Goal: Information Seeking & Learning: Compare options

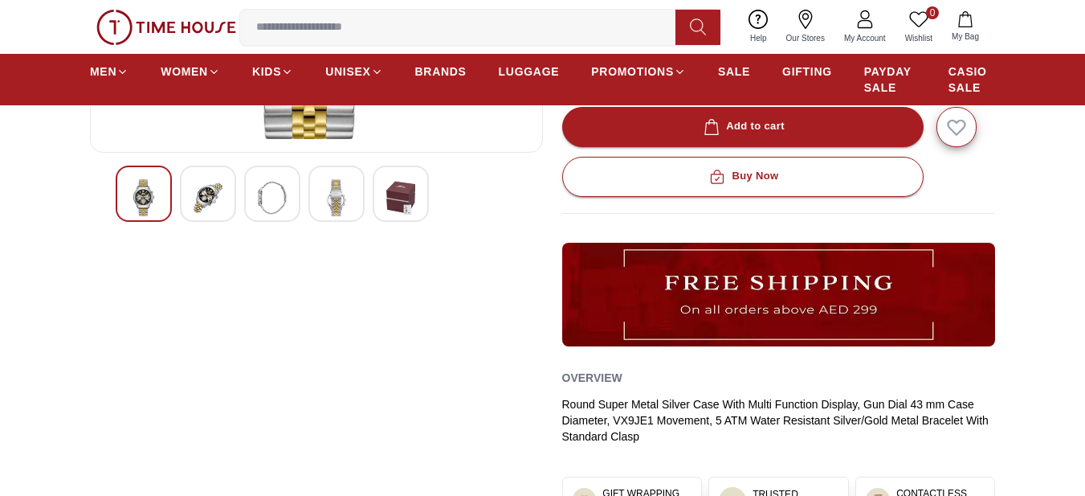
scroll to position [428, 0]
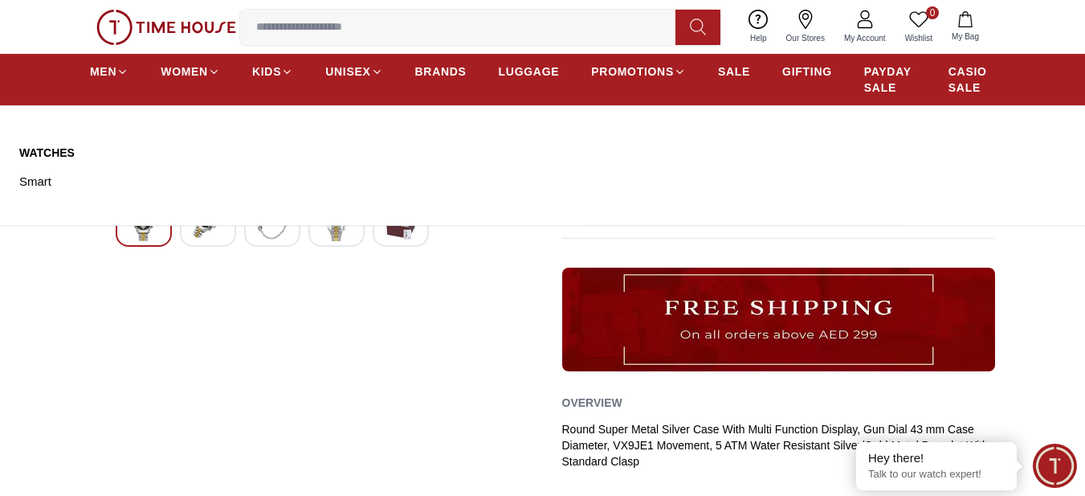
click at [42, 151] on link "Watches" at bounding box center [85, 153] width 133 height 16
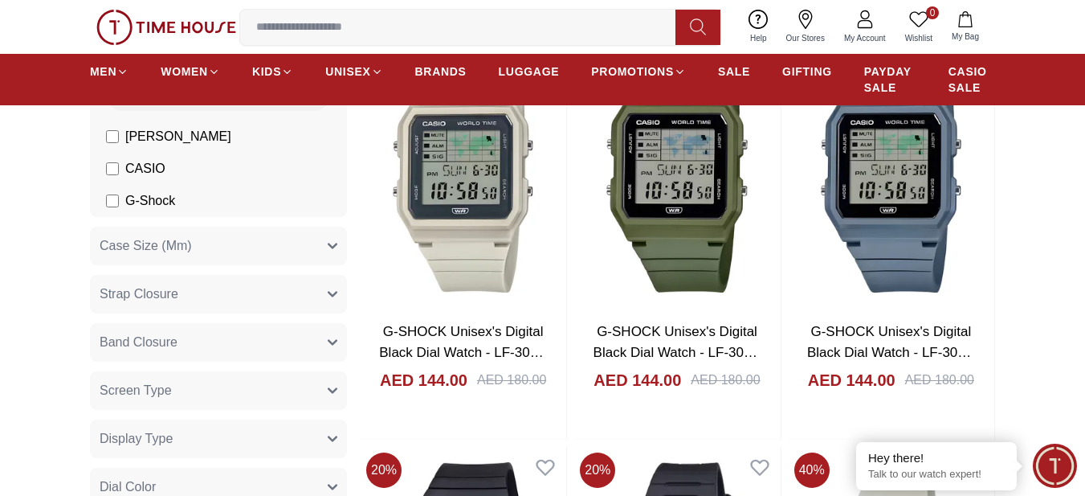
scroll to position [108, 0]
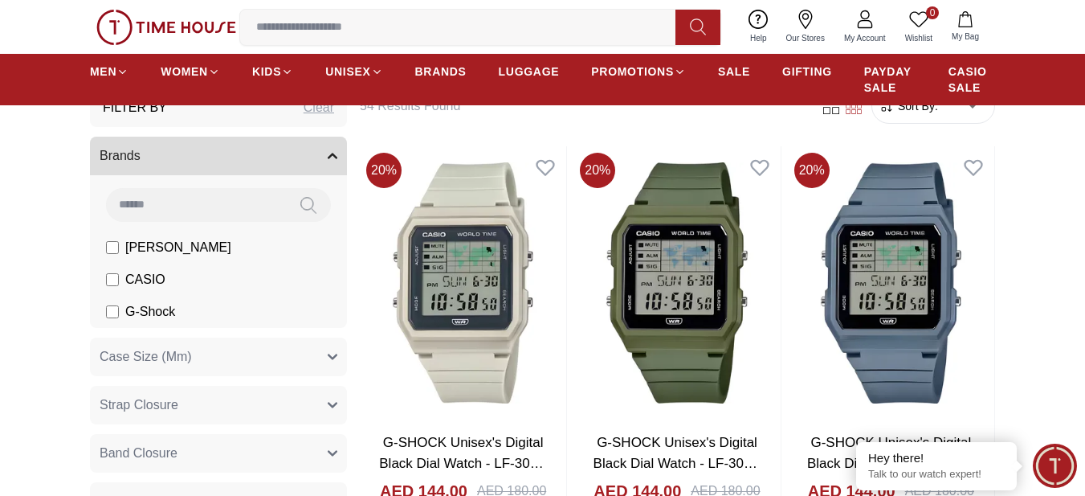
click at [120, 244] on label "[PERSON_NAME]" at bounding box center [168, 247] width 125 height 19
click at [105, 316] on li "G-Shock" at bounding box center [221, 312] width 251 height 32
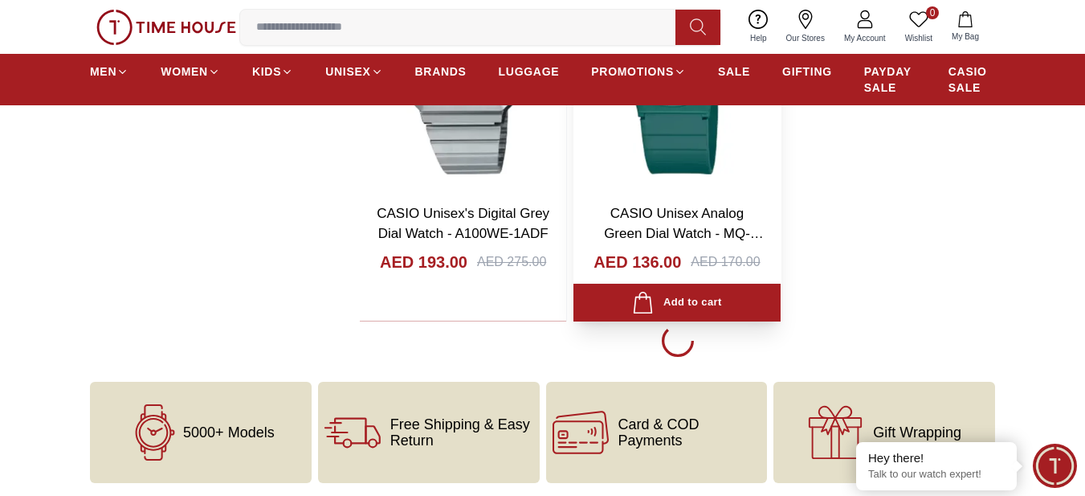
scroll to position [2893, 0]
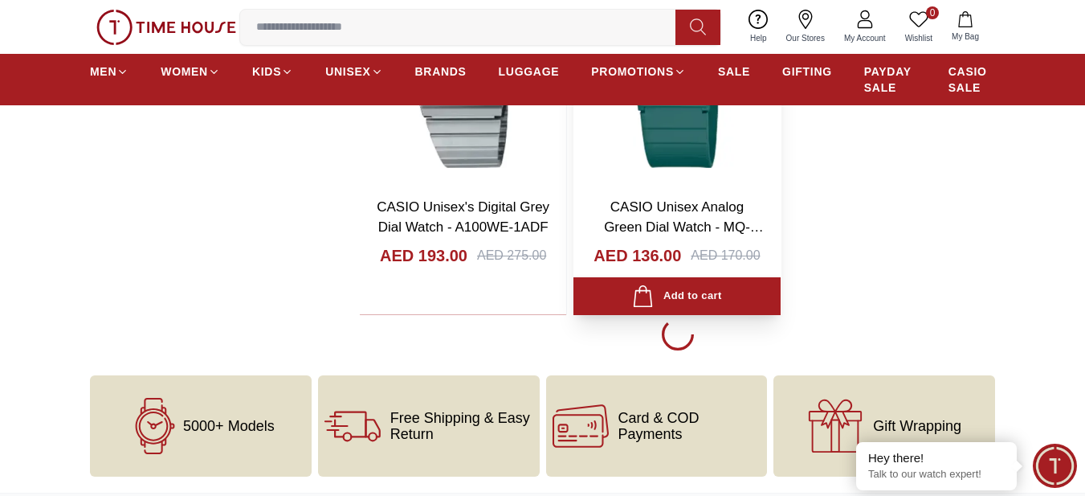
scroll to position [2786, 0]
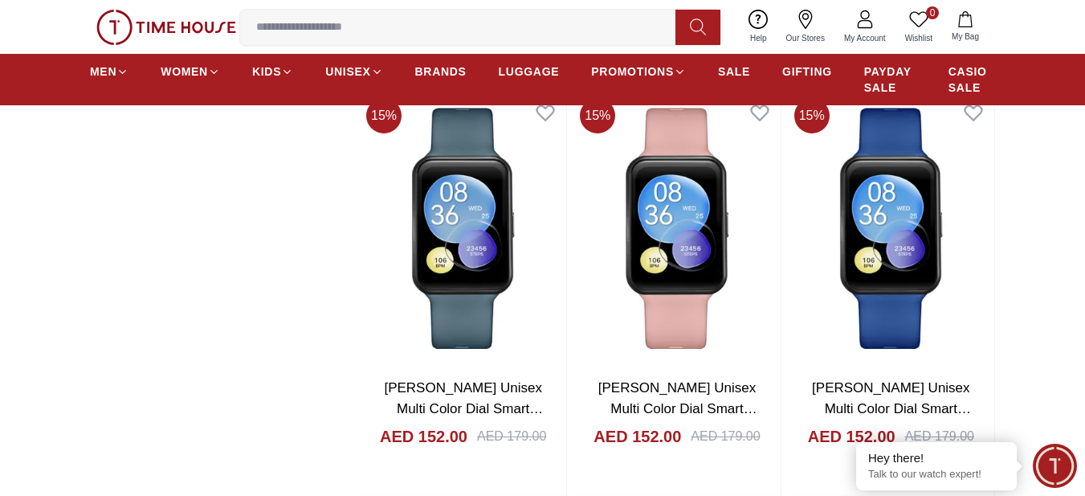
scroll to position [7132, 0]
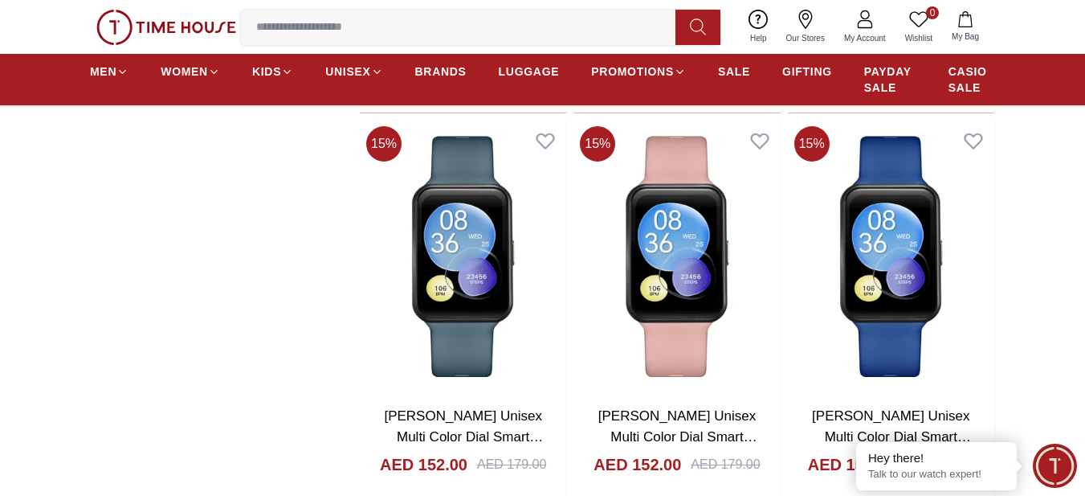
click at [752, 72] on ul "MEN WOMEN KIDS UNISEX BRANDS LUGGAGE PROMOTIONS SALE GIFTING PAYDAY SALE CASIO …" at bounding box center [543, 79] width 906 height 45
click at [735, 74] on span "SALE" at bounding box center [734, 71] width 32 height 16
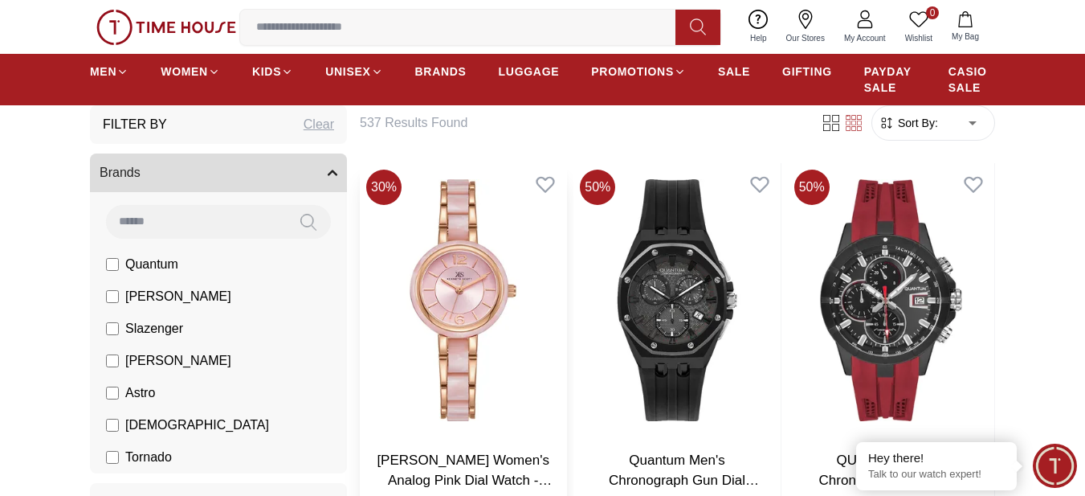
scroll to position [428, 0]
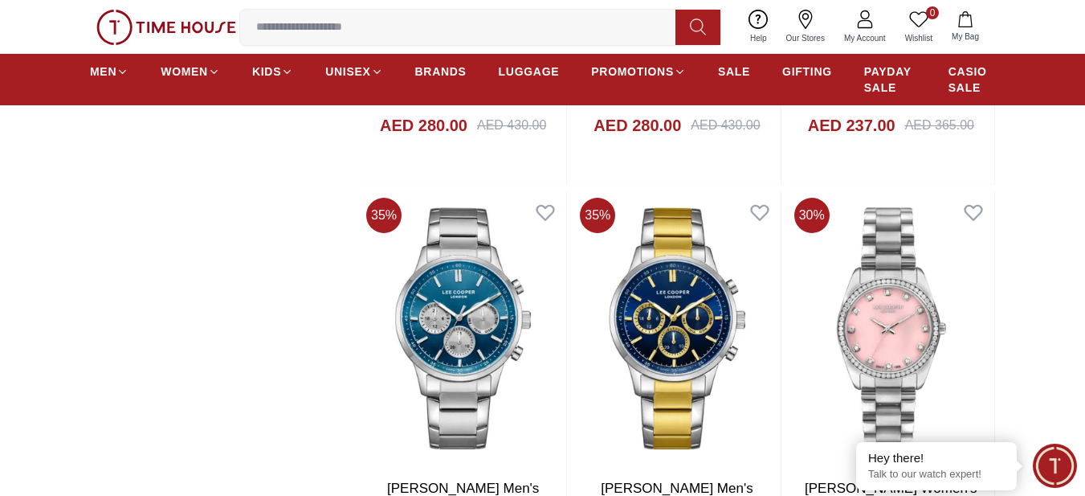
scroll to position [2143, 0]
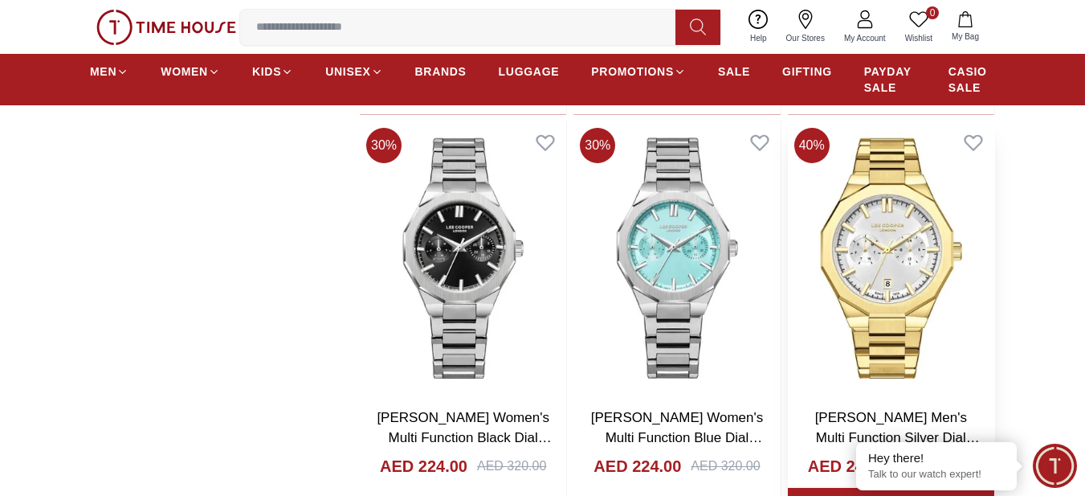
scroll to position [6321, 0]
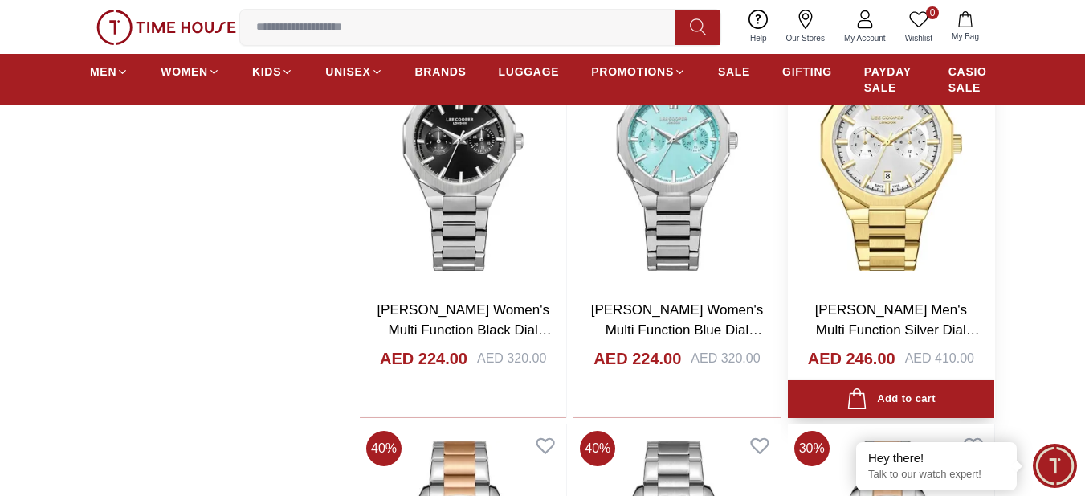
click at [874, 197] on img at bounding box center [891, 150] width 206 height 273
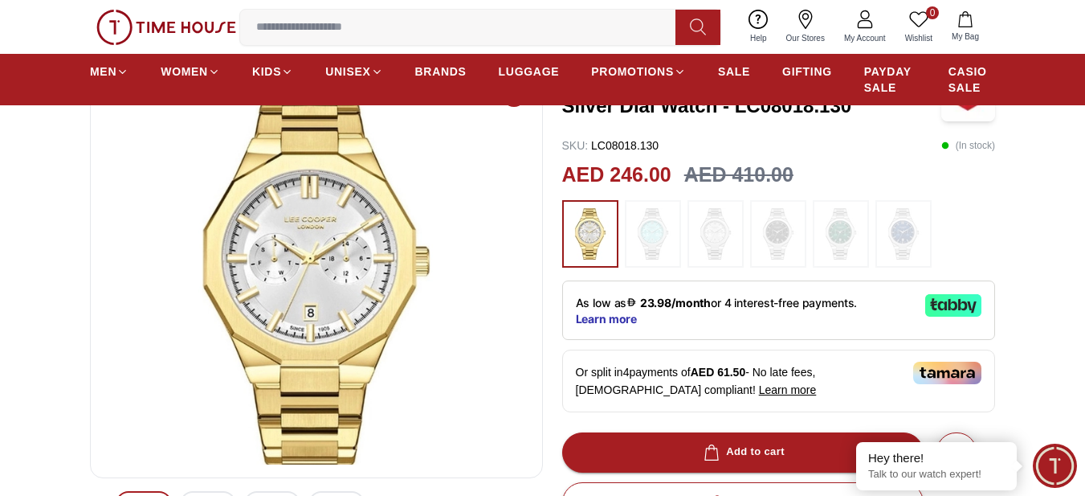
scroll to position [215, 0]
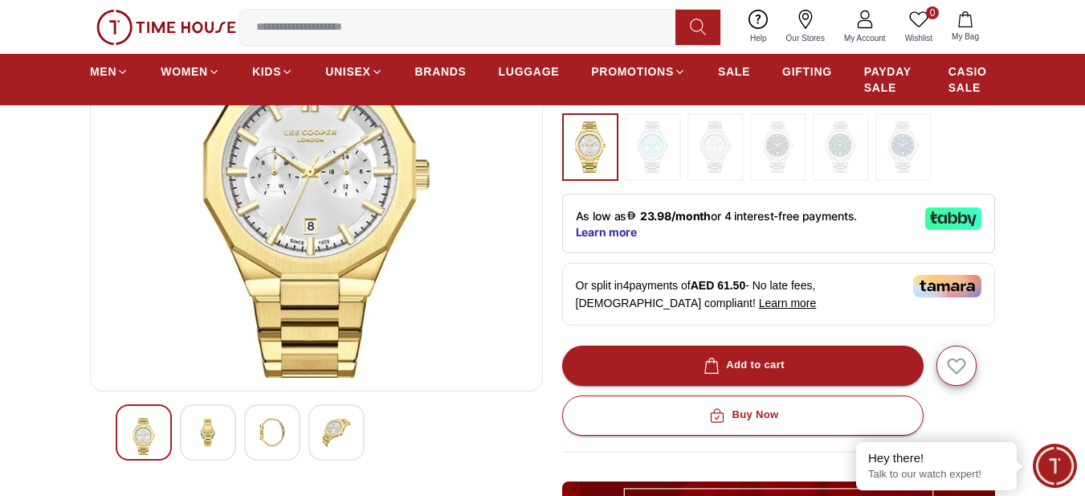
click at [325, 239] on img at bounding box center [317, 185] width 426 height 386
click at [223, 423] on div at bounding box center [208, 432] width 56 height 56
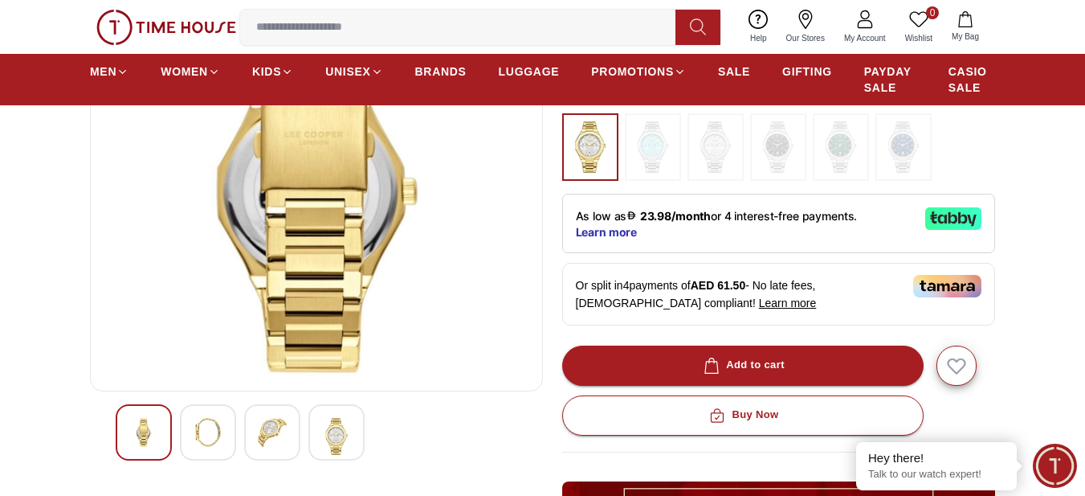
click at [267, 435] on img at bounding box center [272, 432] width 29 height 29
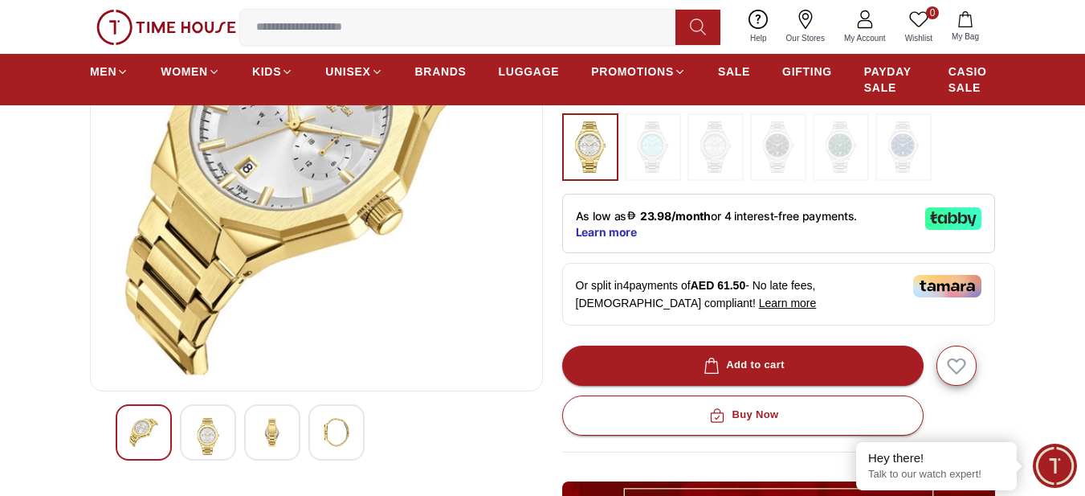
click at [342, 429] on img at bounding box center [336, 432] width 29 height 29
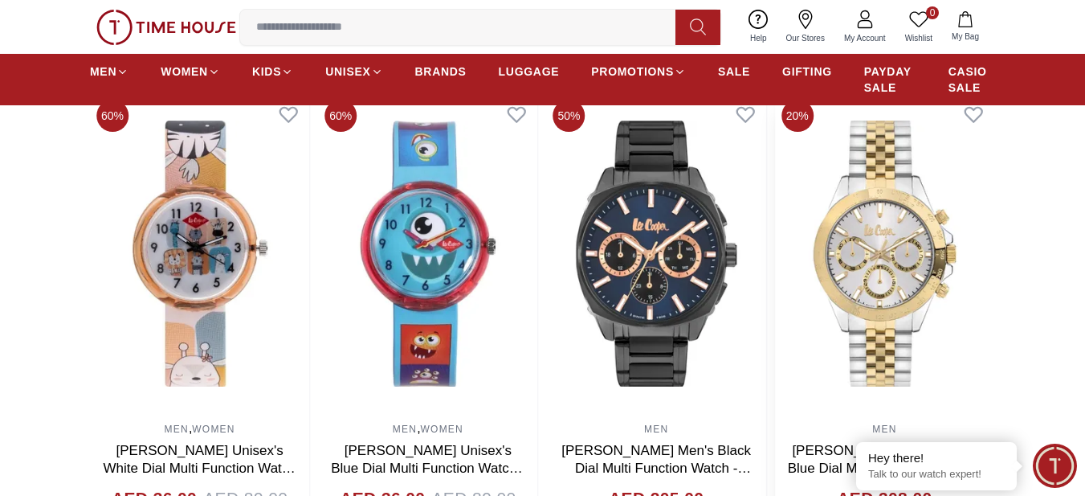
scroll to position [1071, 0]
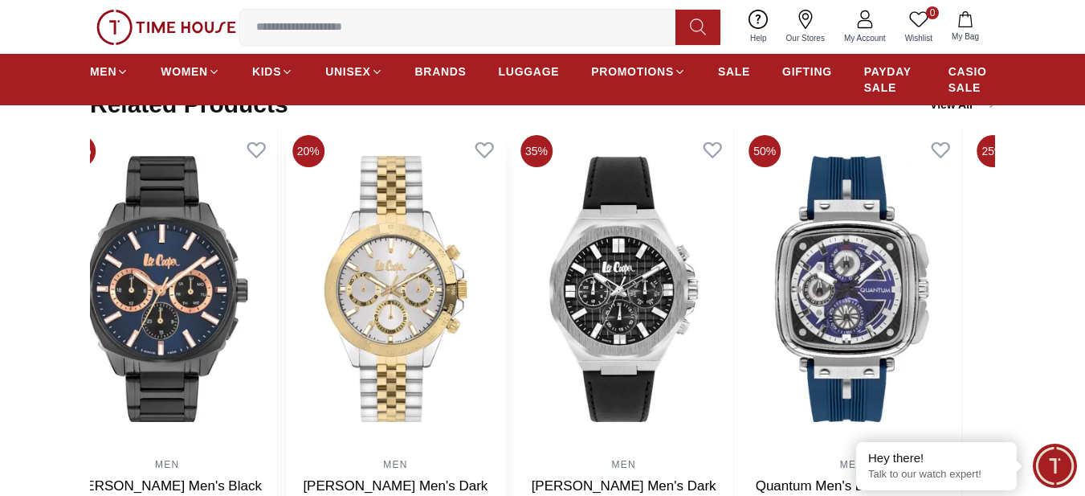
click at [448, 283] on img at bounding box center [395, 289] width 219 height 321
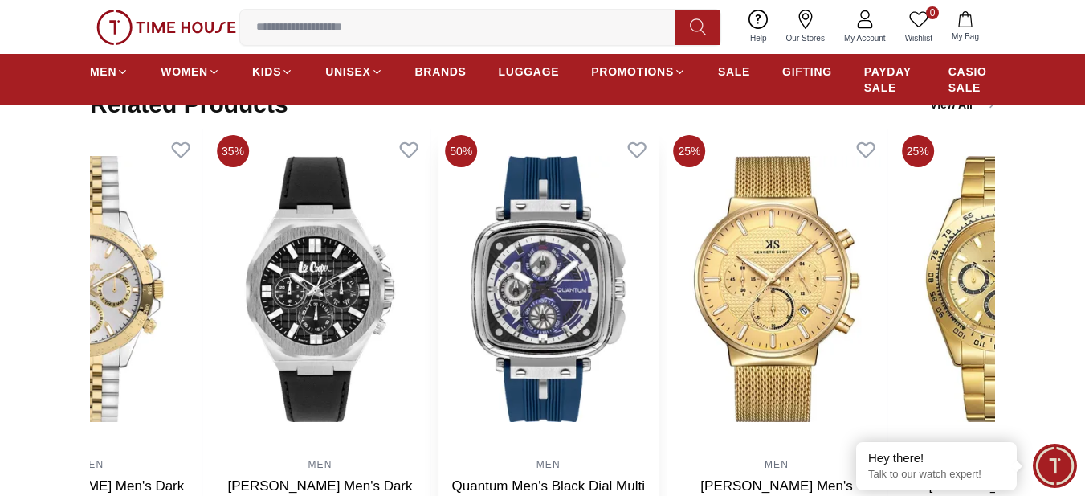
click at [591, 306] on img at bounding box center [548, 289] width 219 height 321
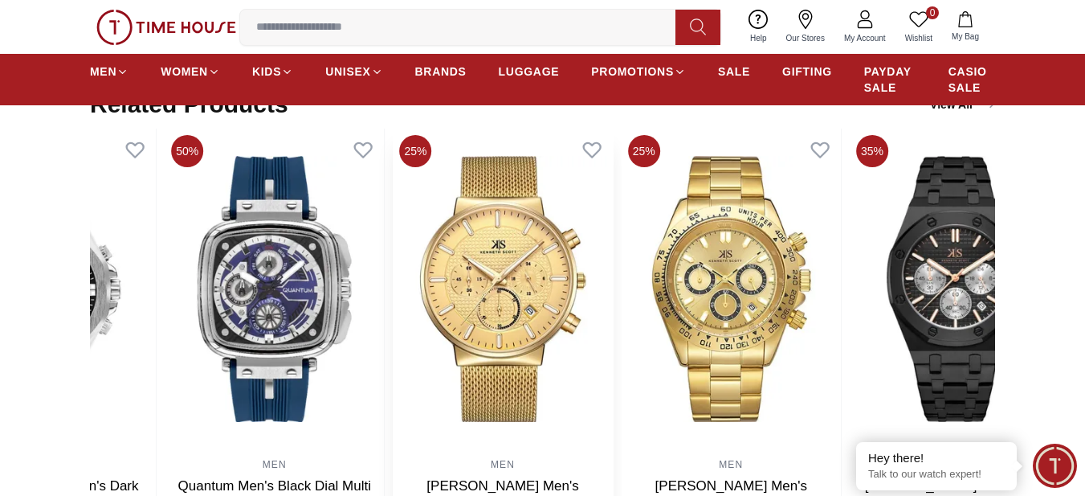
click at [525, 276] on img at bounding box center [502, 289] width 219 height 321
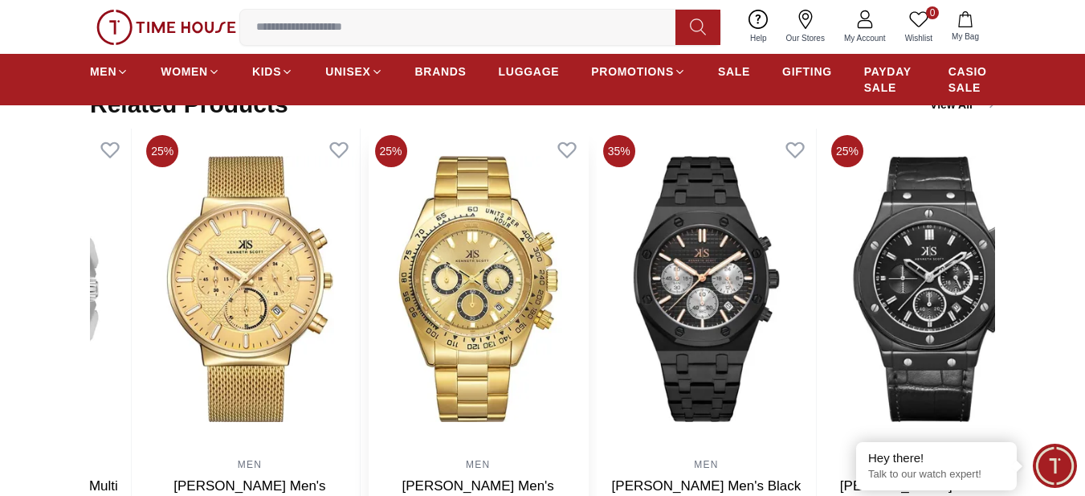
click at [529, 278] on img at bounding box center [478, 289] width 219 height 321
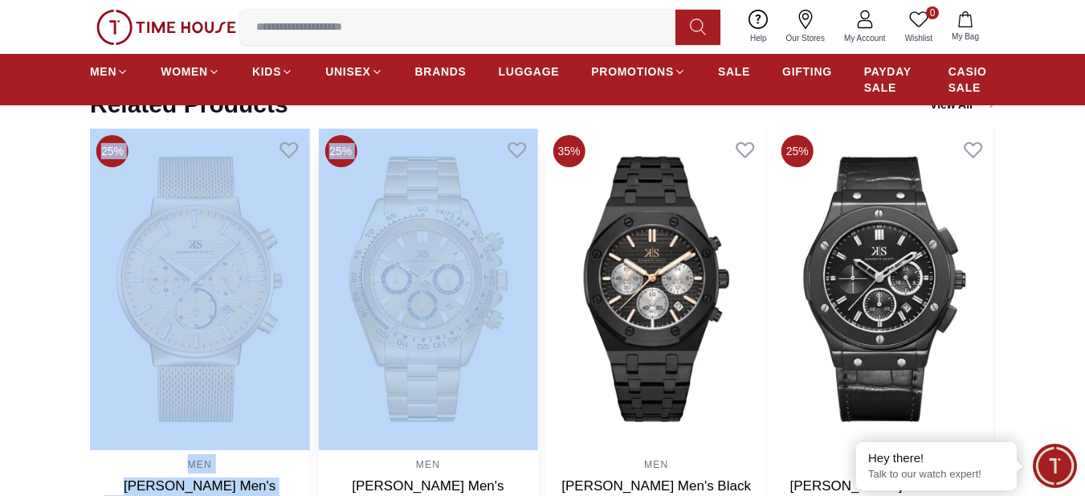
drag, startPoint x: 732, startPoint y: 275, endPoint x: 503, endPoint y: 270, distance: 229.0
click at [504, 270] on div "50% MEN Quantum Men's Black Dial Multi Function Watch - ADG678.634 AED 378.00 A…" at bounding box center [543, 371] width 906 height 485
click at [767, 310] on img at bounding box center [656, 289] width 219 height 321
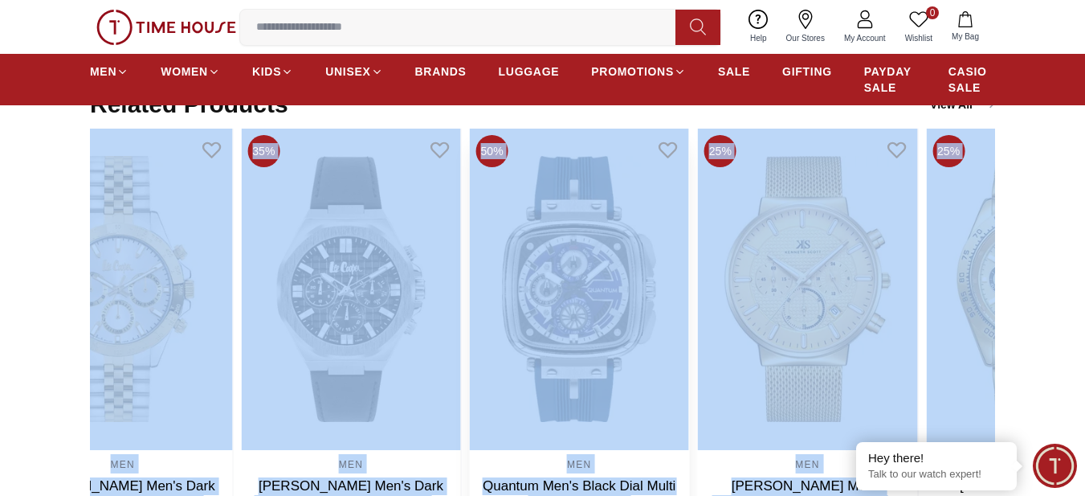
click at [1020, 325] on section "Related Products View All 50% MEN Quantum Men's Black Dial Multi Function Watch…" at bounding box center [542, 352] width 1085 height 524
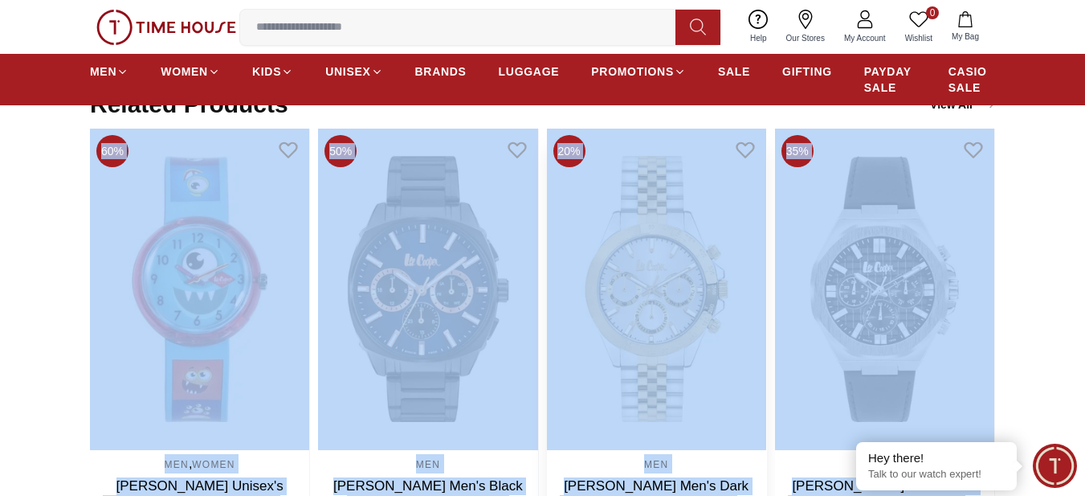
click at [767, 283] on img at bounding box center [656, 289] width 219 height 321
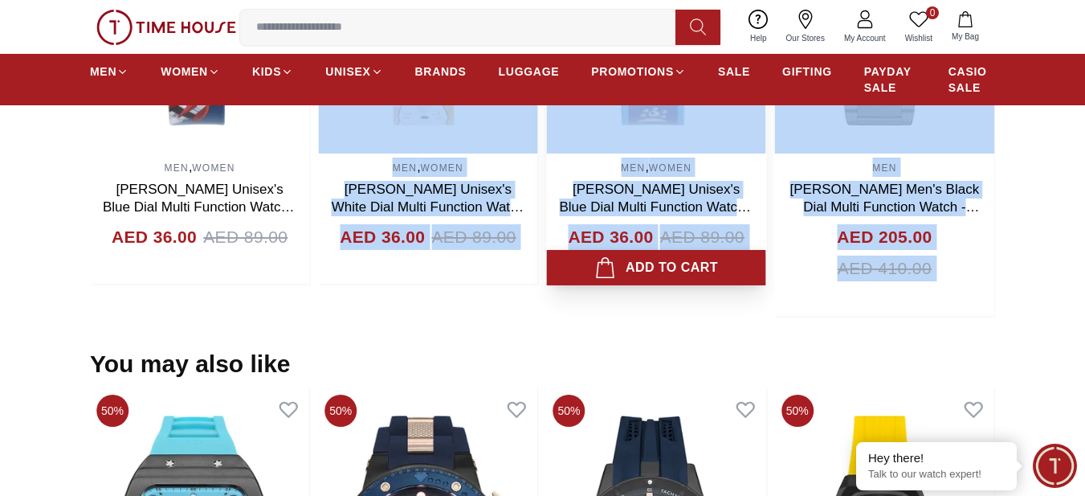
scroll to position [1607, 0]
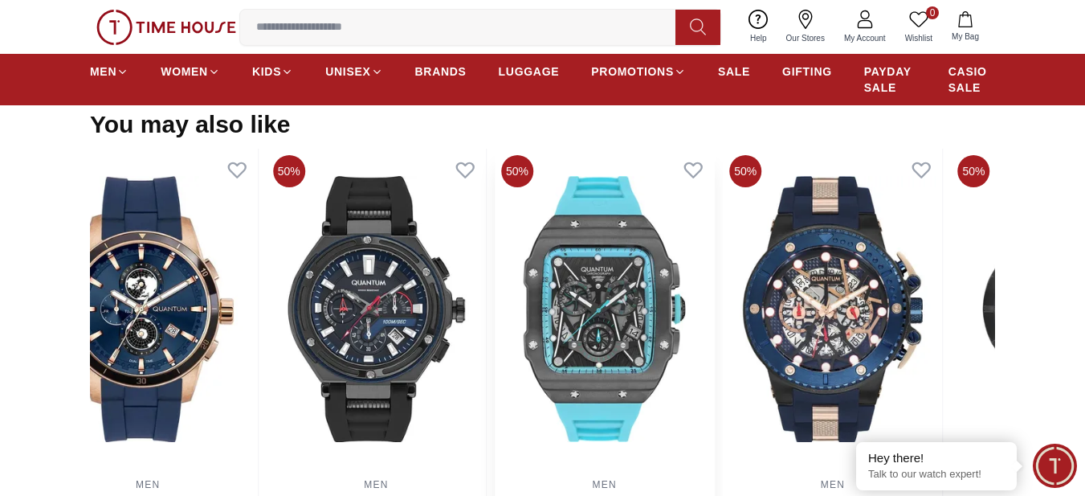
click at [714, 313] on img at bounding box center [604, 309] width 219 height 321
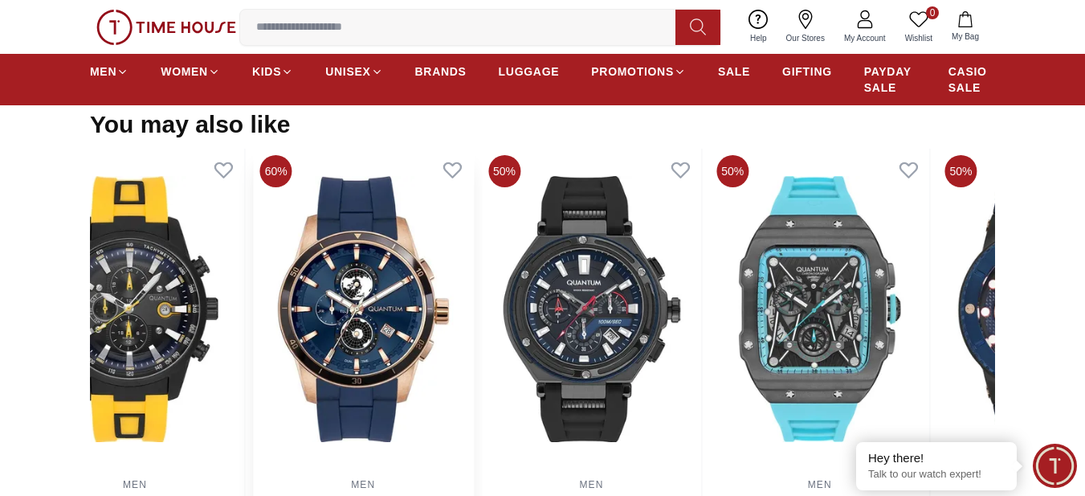
click at [473, 316] on img at bounding box center [363, 309] width 219 height 321
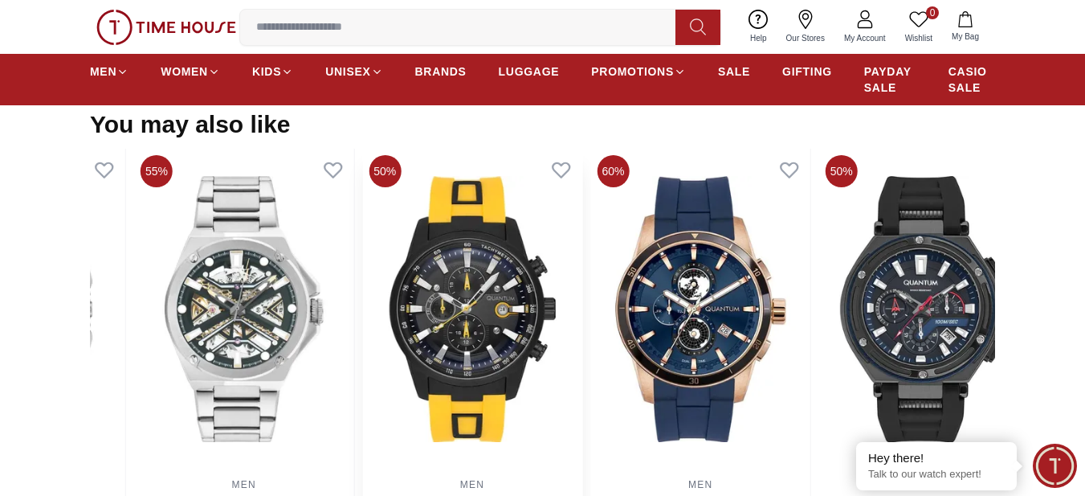
click at [547, 341] on img at bounding box center [471, 309] width 219 height 321
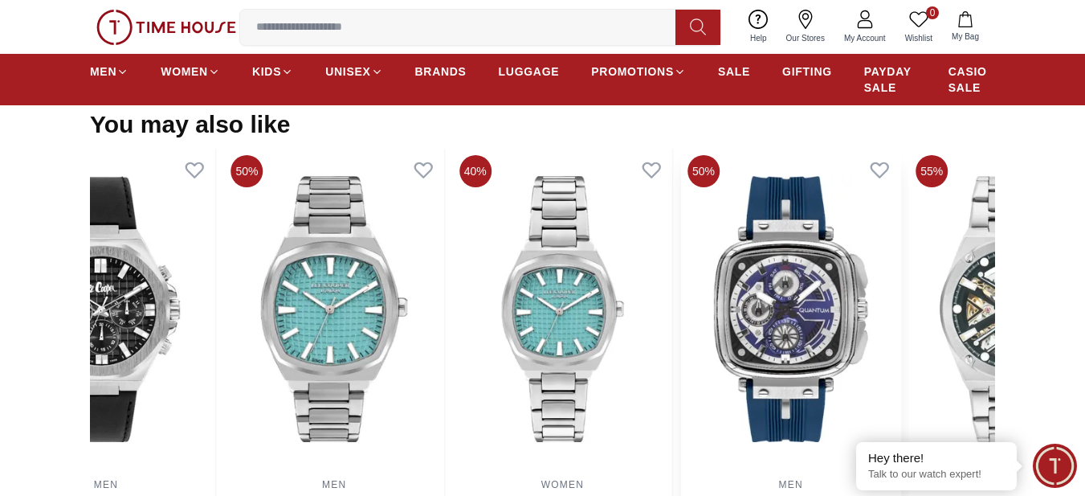
click at [848, 388] on img at bounding box center [790, 309] width 219 height 321
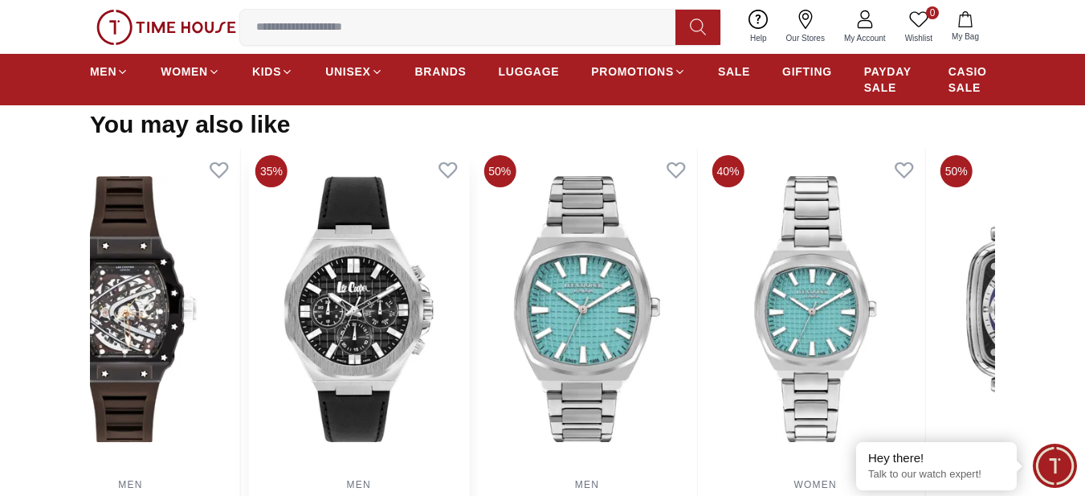
click at [457, 340] on img at bounding box center [358, 309] width 219 height 321
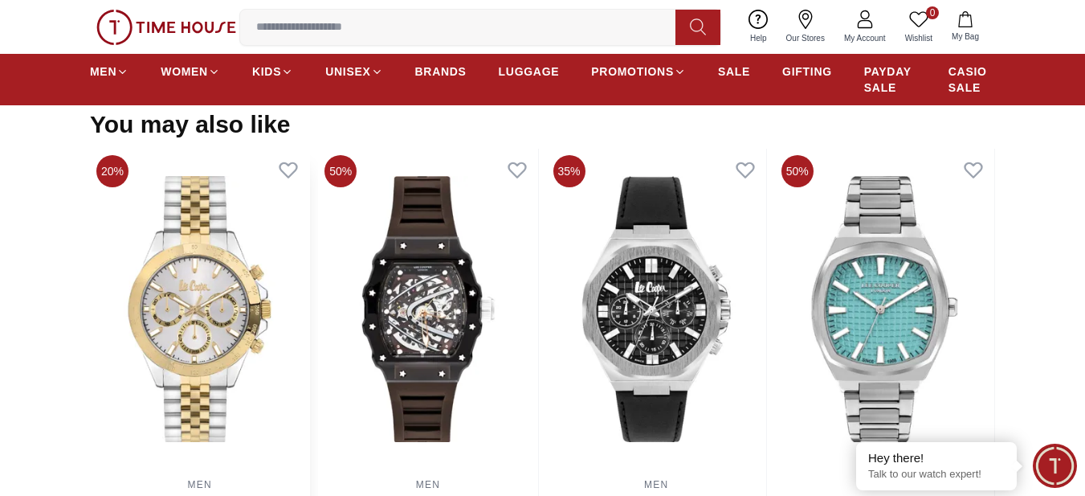
click at [424, 350] on div "20% MEN Lee Cooper Men's Dark Blue Dial Multi Function Watch - LC07963.390 AED …" at bounding box center [543, 391] width 906 height 485
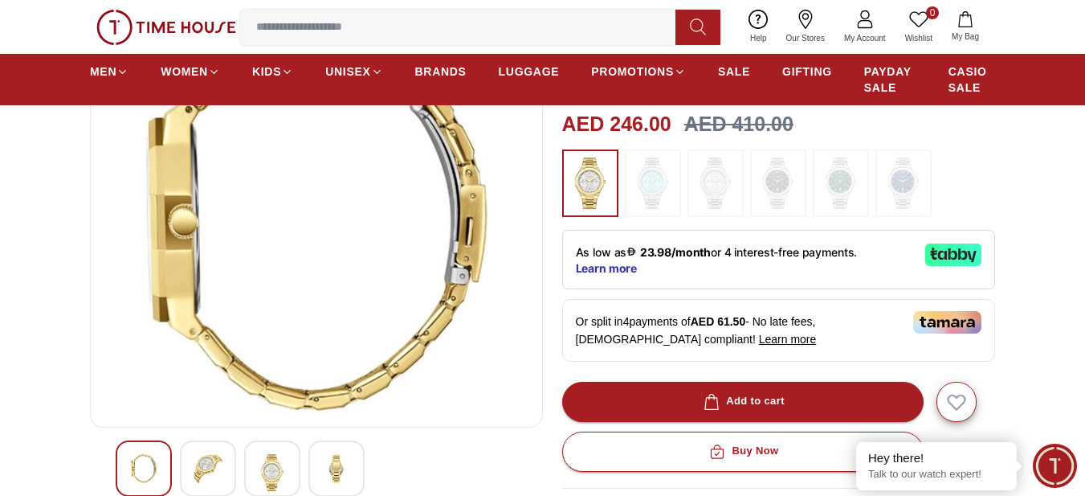
scroll to position [215, 0]
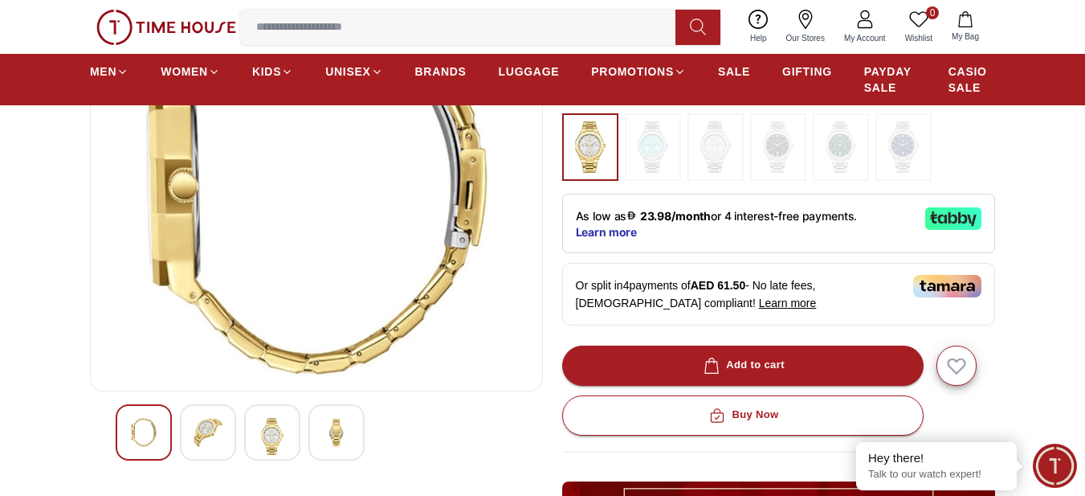
click at [329, 427] on img at bounding box center [336, 432] width 29 height 29
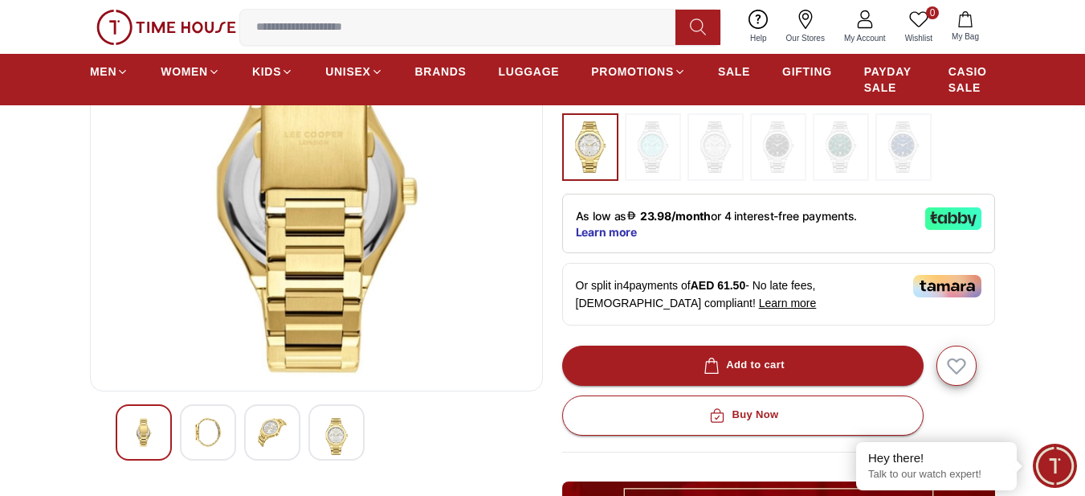
click at [280, 436] on img at bounding box center [272, 432] width 29 height 29
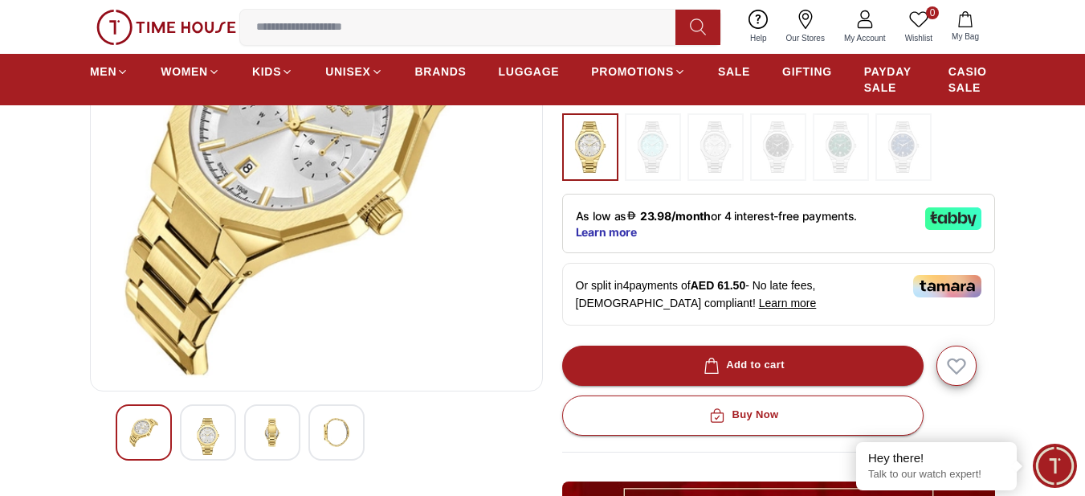
click at [215, 440] on img at bounding box center [208, 436] width 29 height 37
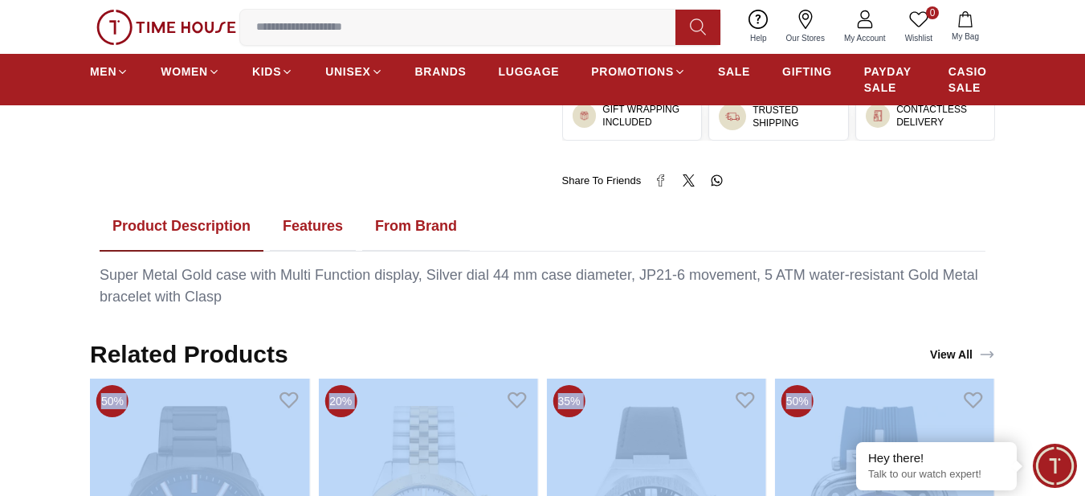
scroll to position [857, 0]
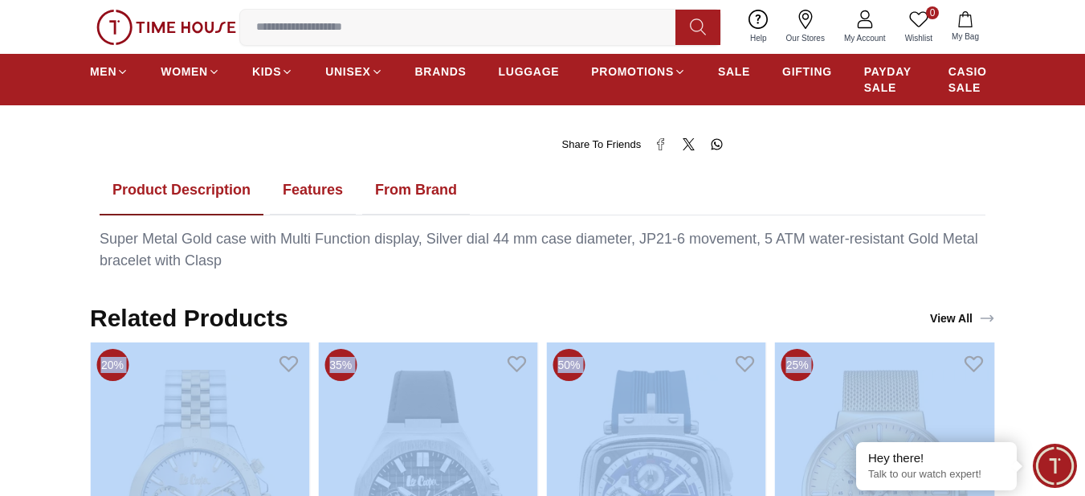
click at [313, 190] on button "Features" at bounding box center [313, 191] width 86 height 50
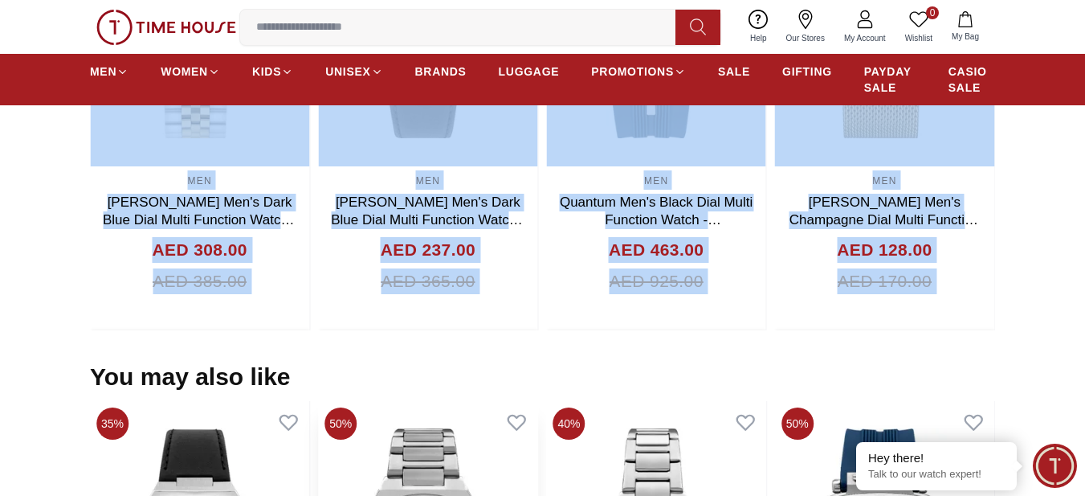
scroll to position [1392, 0]
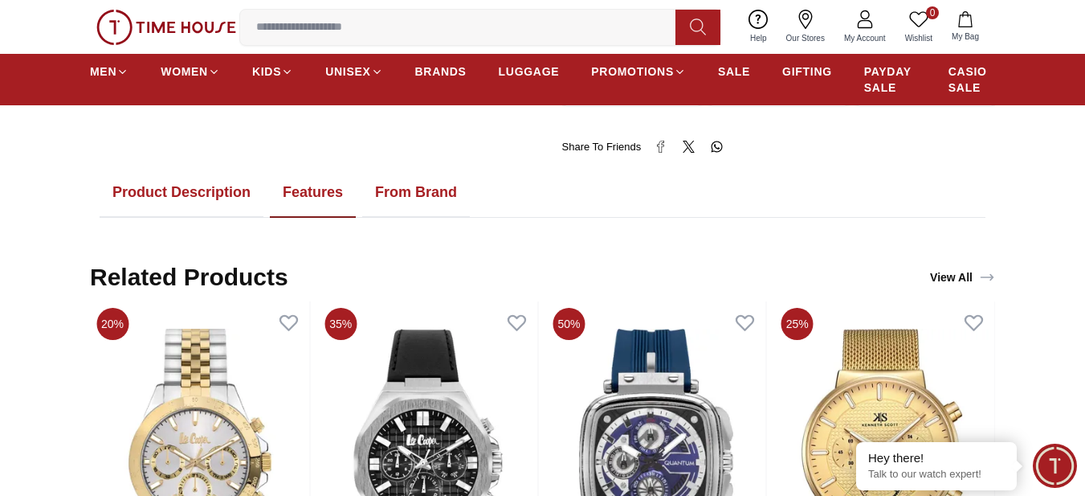
scroll to position [857, 0]
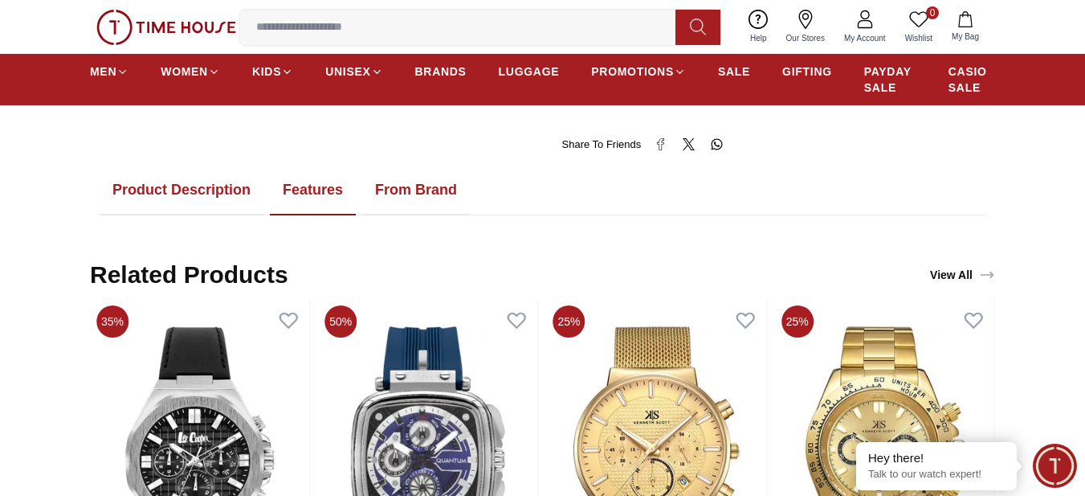
click at [398, 195] on button "From Brand" at bounding box center [416, 191] width 108 height 50
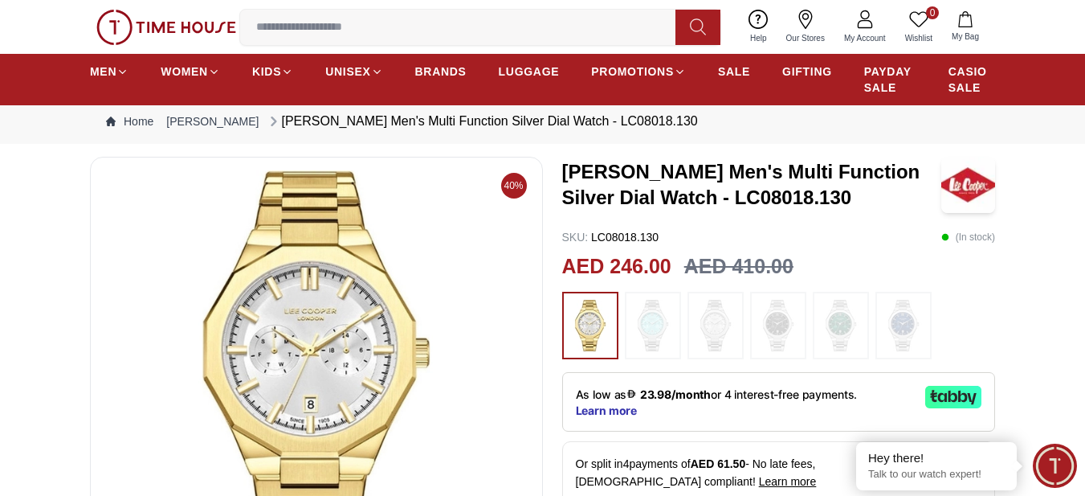
scroll to position [0, 0]
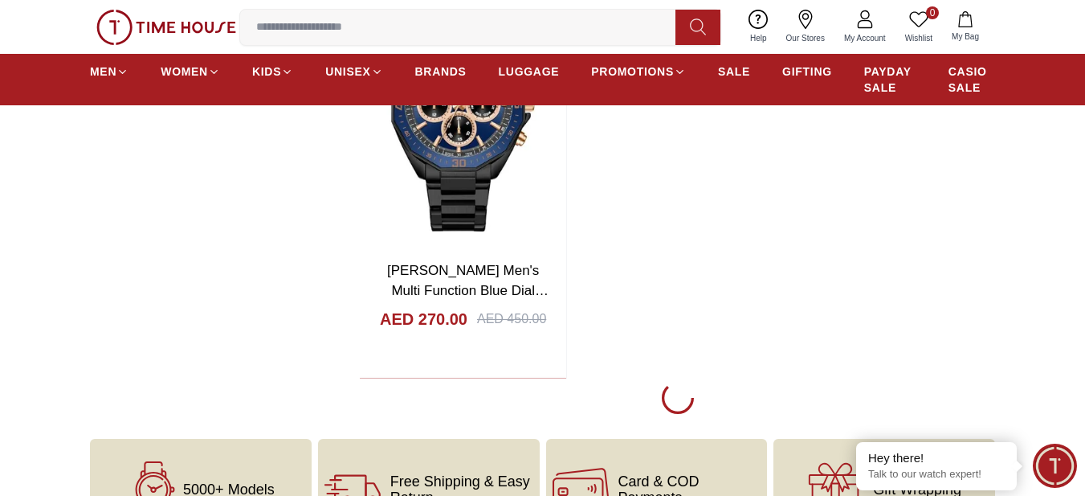
scroll to position [5862, 0]
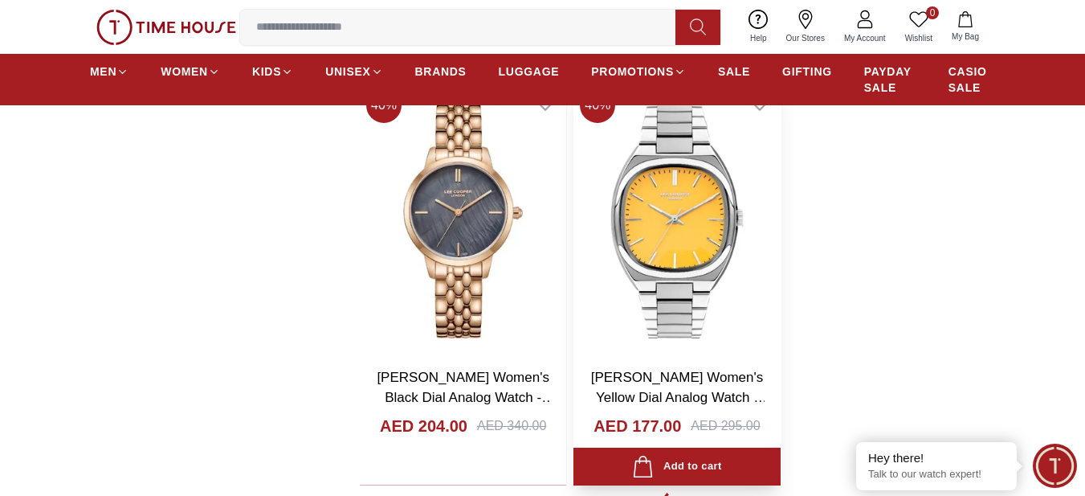
scroll to position [11219, 0]
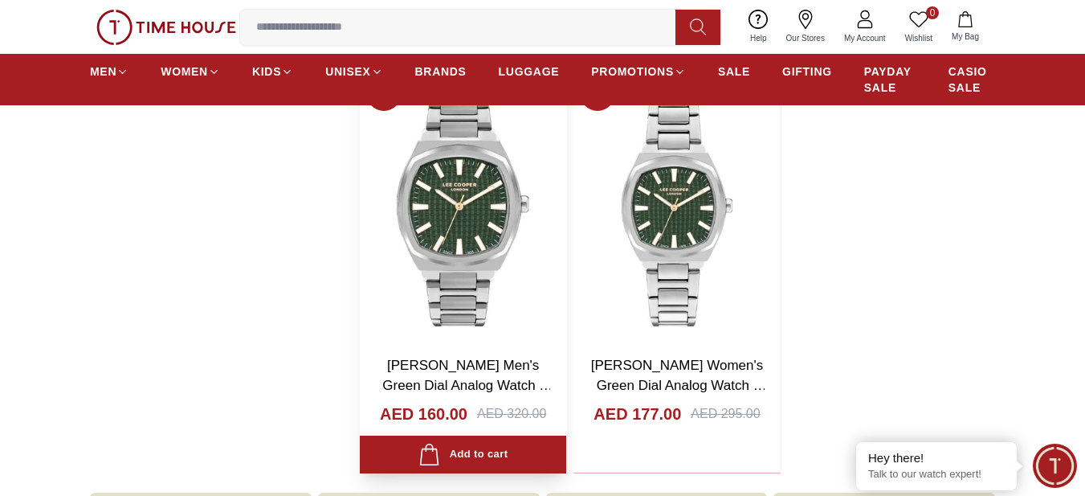
scroll to position [13361, 0]
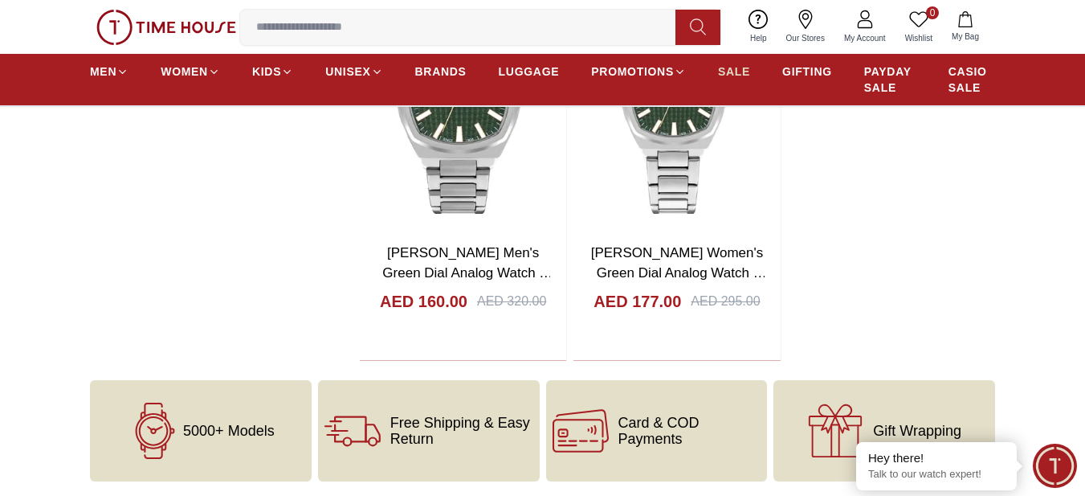
click at [741, 68] on span "SALE" at bounding box center [734, 71] width 32 height 16
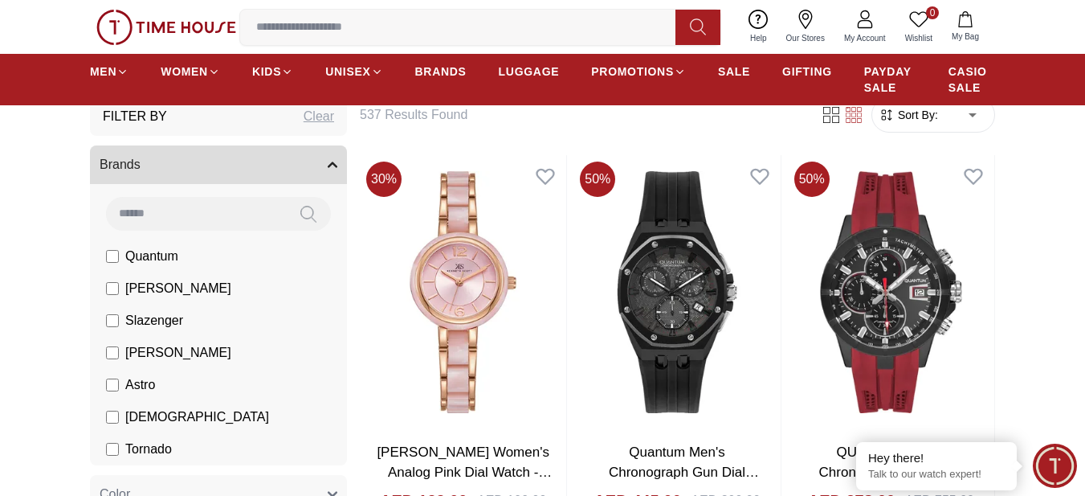
scroll to position [536, 0]
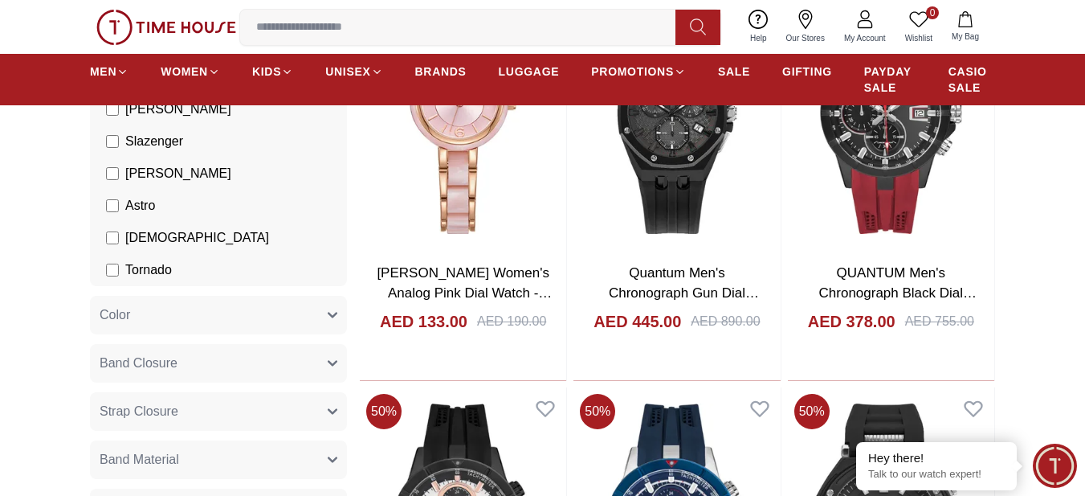
scroll to position [643, 0]
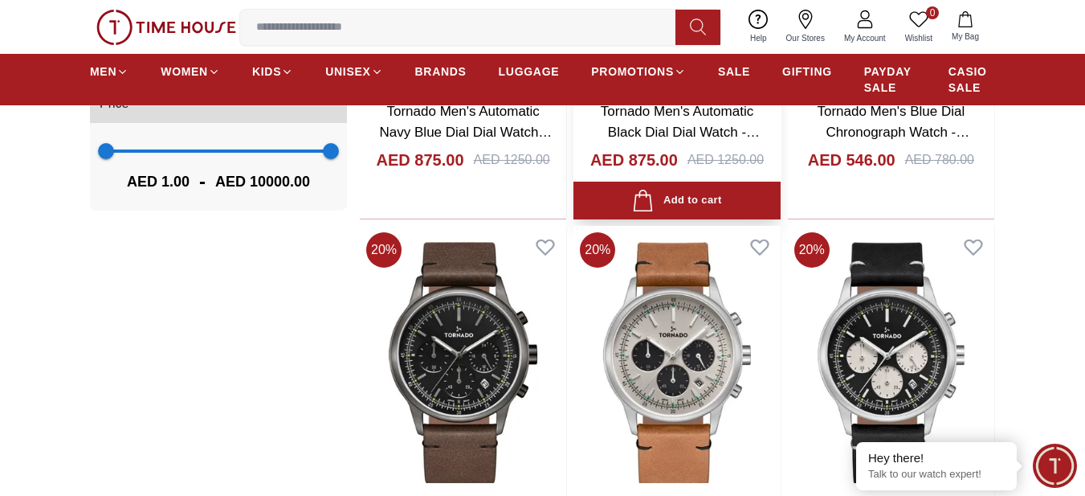
scroll to position [1715, 0]
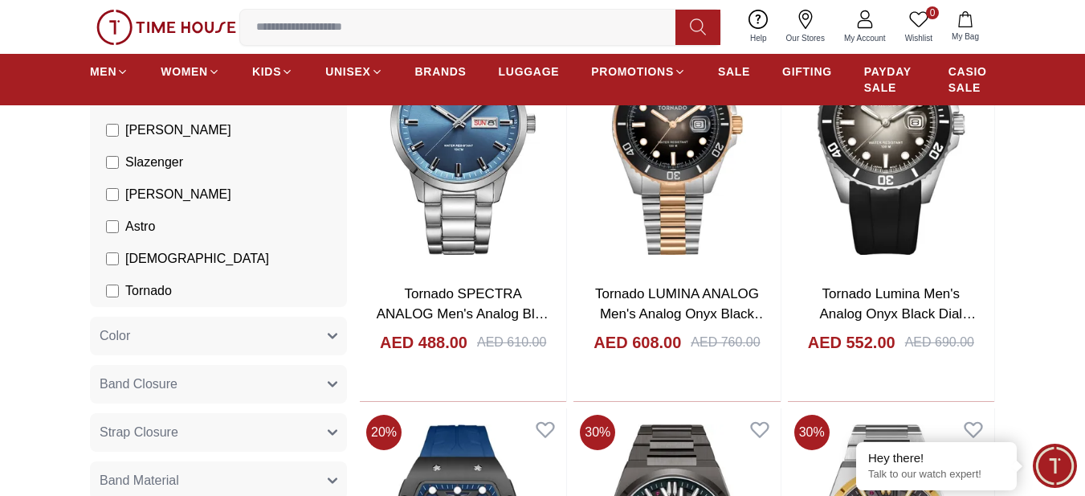
scroll to position [536, 0]
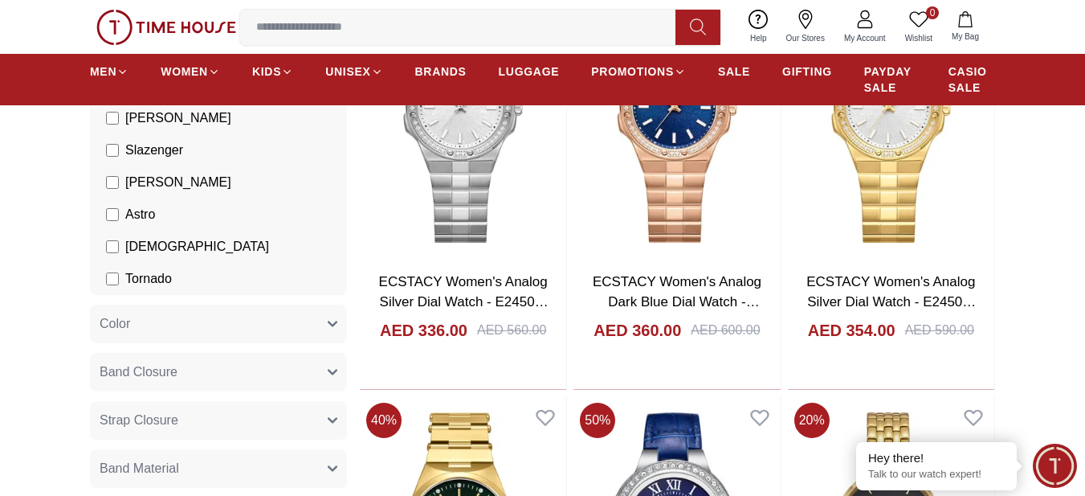
scroll to position [536, 0]
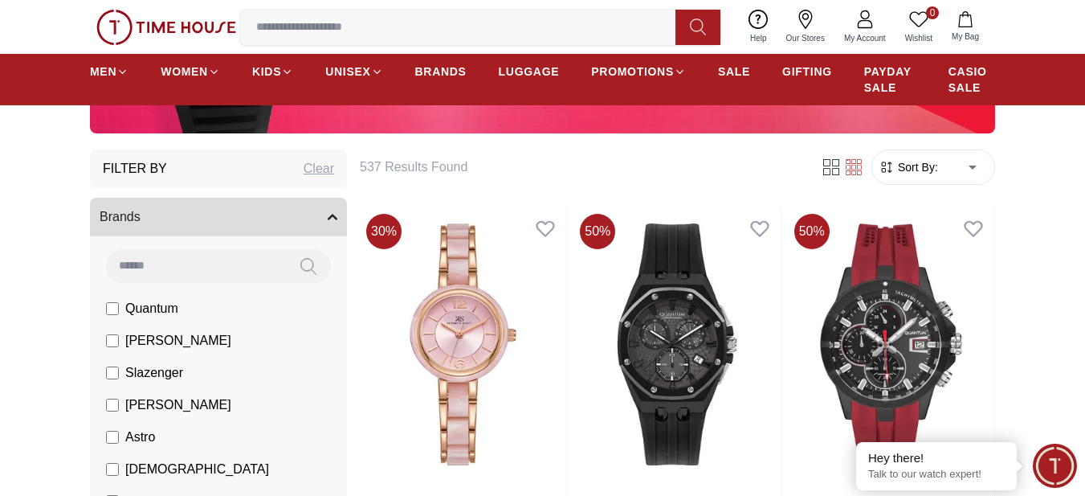
scroll to position [321, 0]
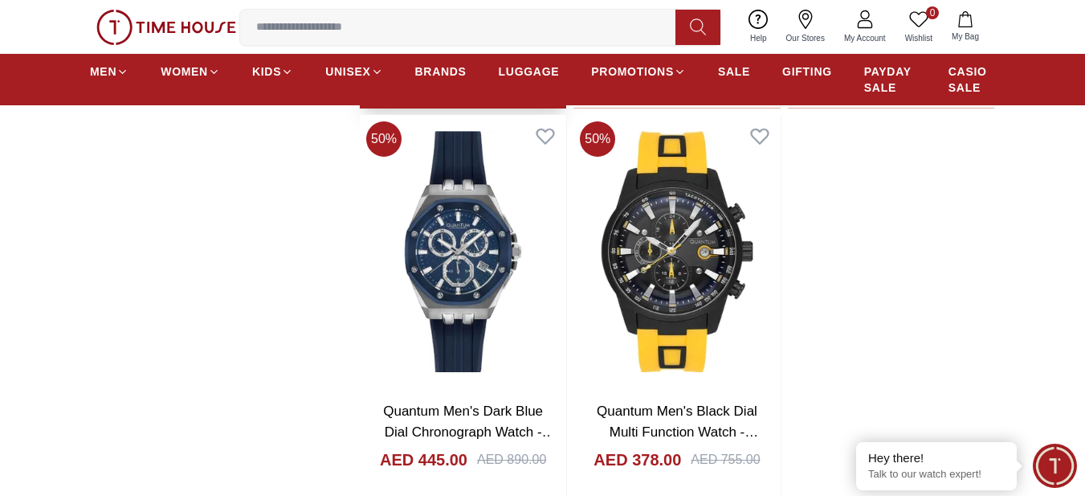
scroll to position [2999, 0]
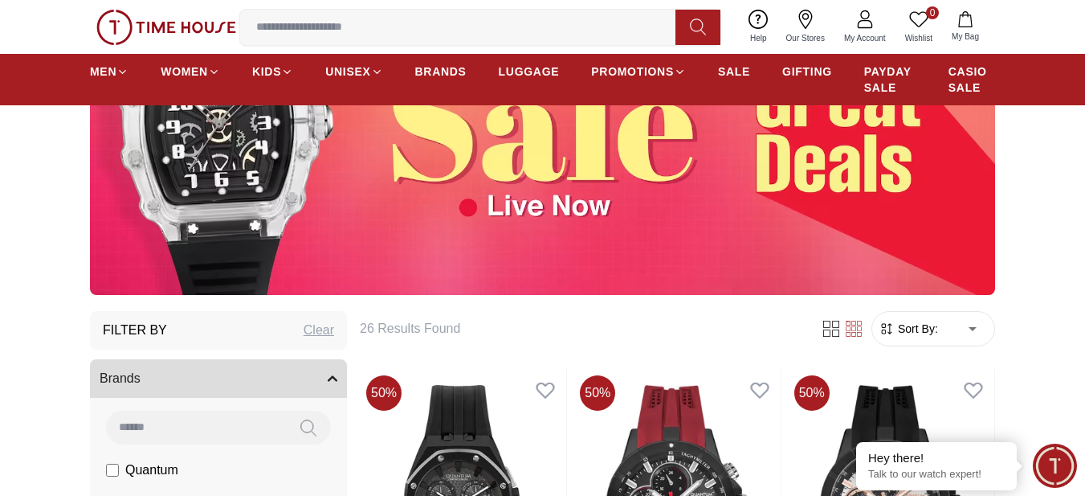
scroll to position [321, 0]
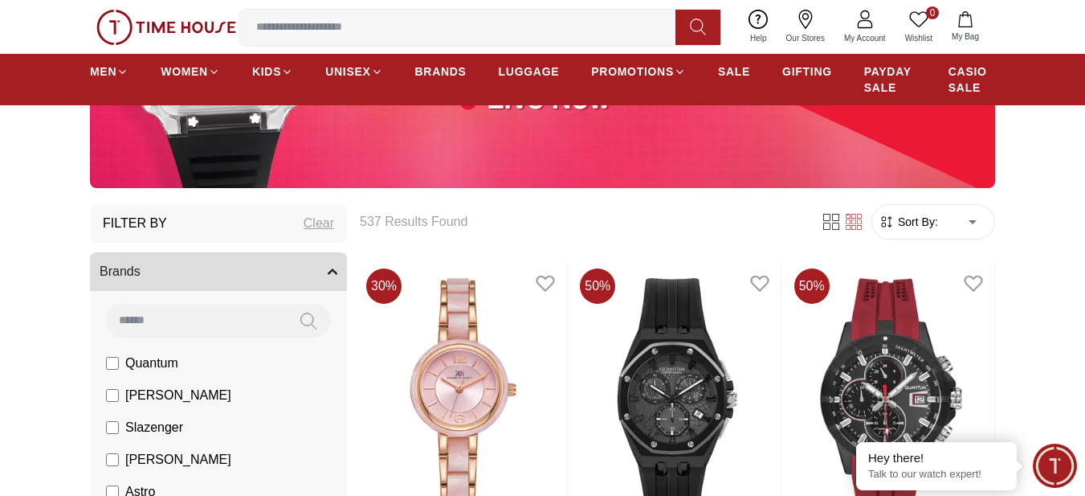
scroll to position [428, 0]
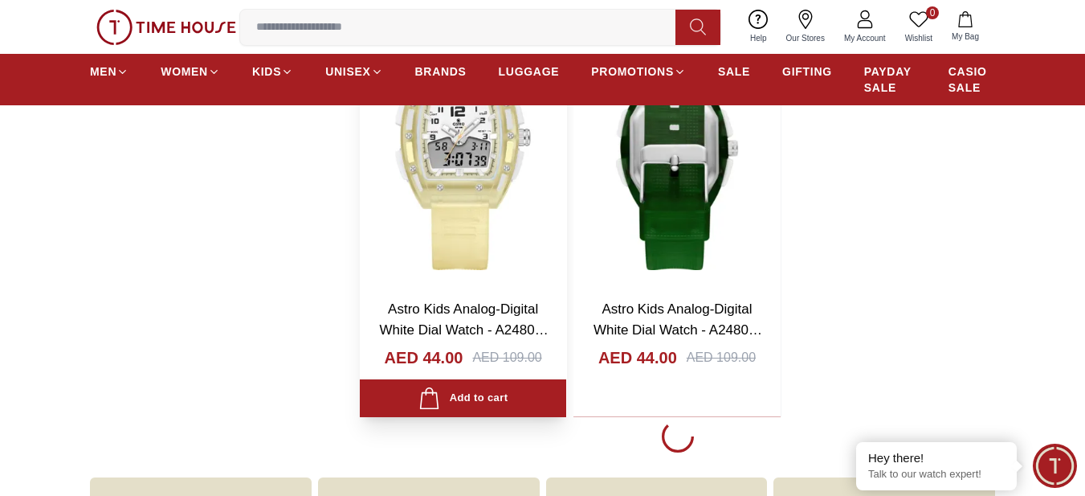
scroll to position [2999, 0]
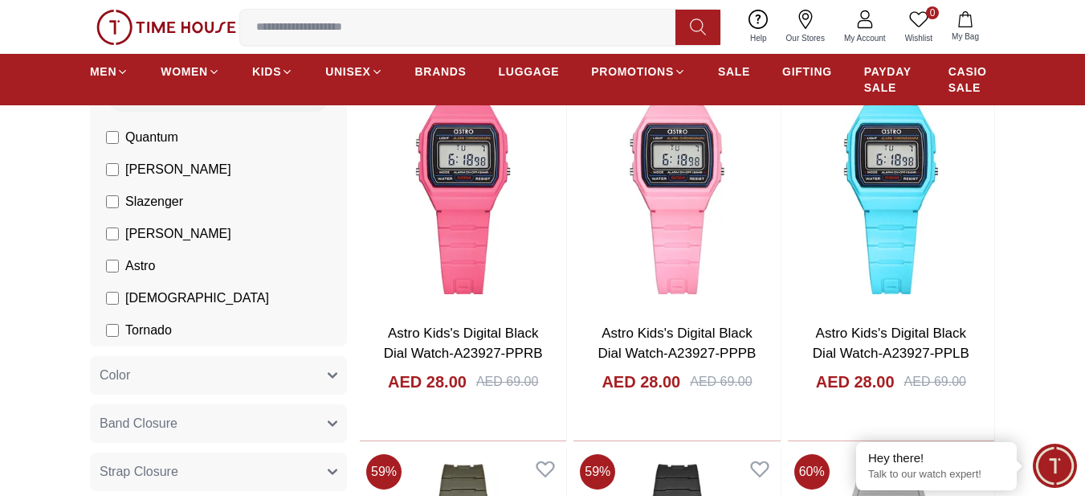
scroll to position [536, 0]
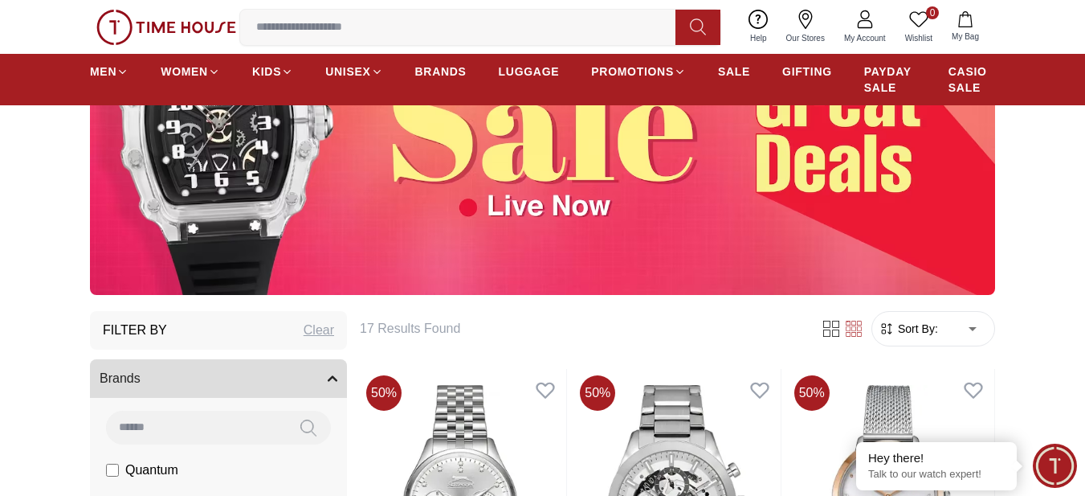
scroll to position [536, 0]
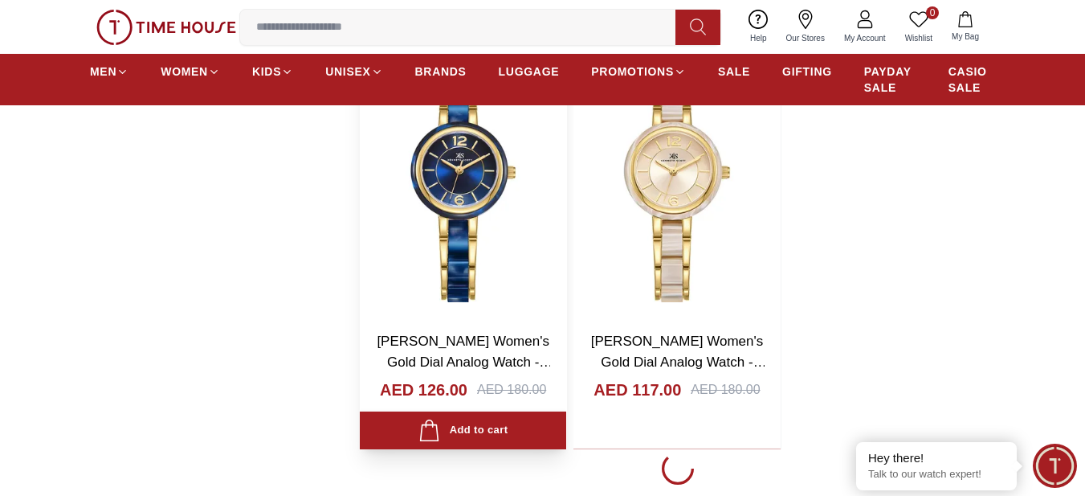
scroll to position [3107, 0]
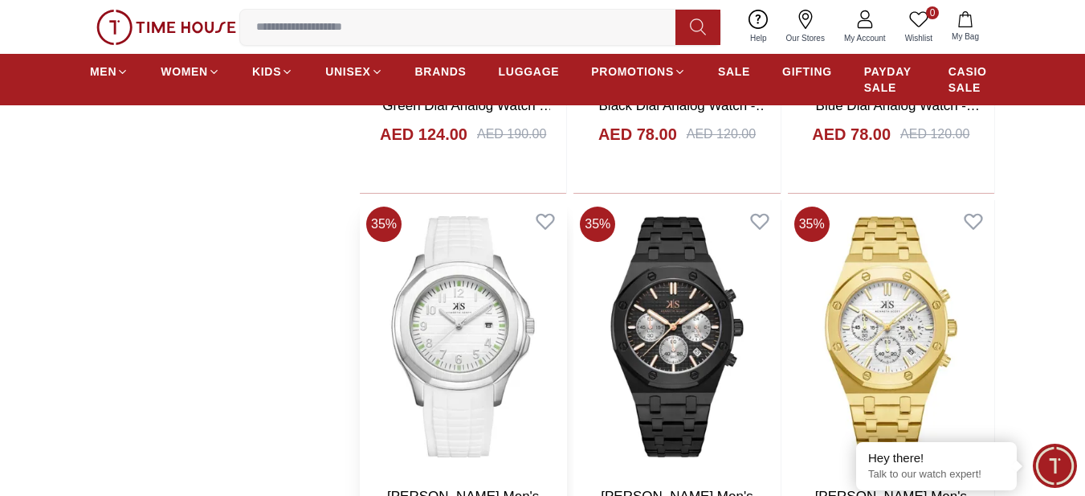
scroll to position [4178, 0]
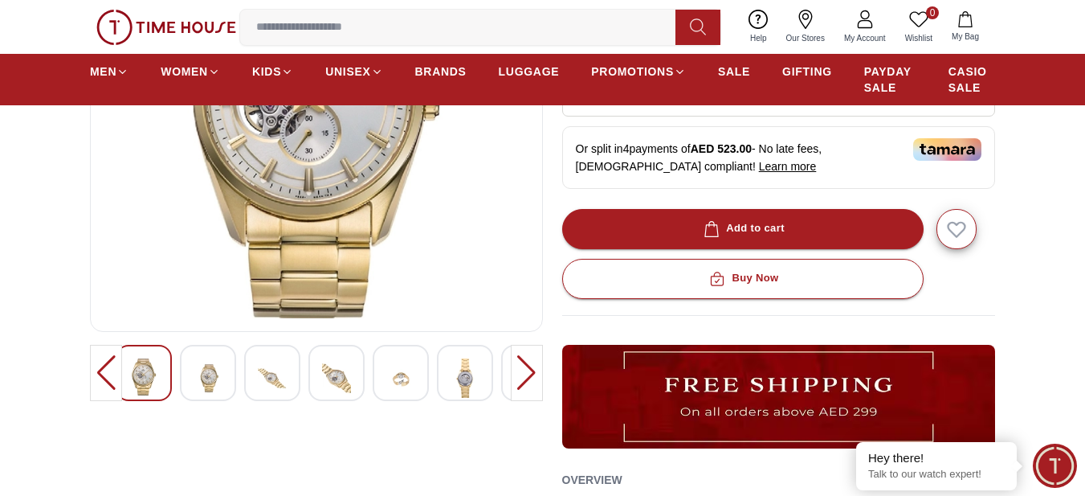
scroll to position [321, 0]
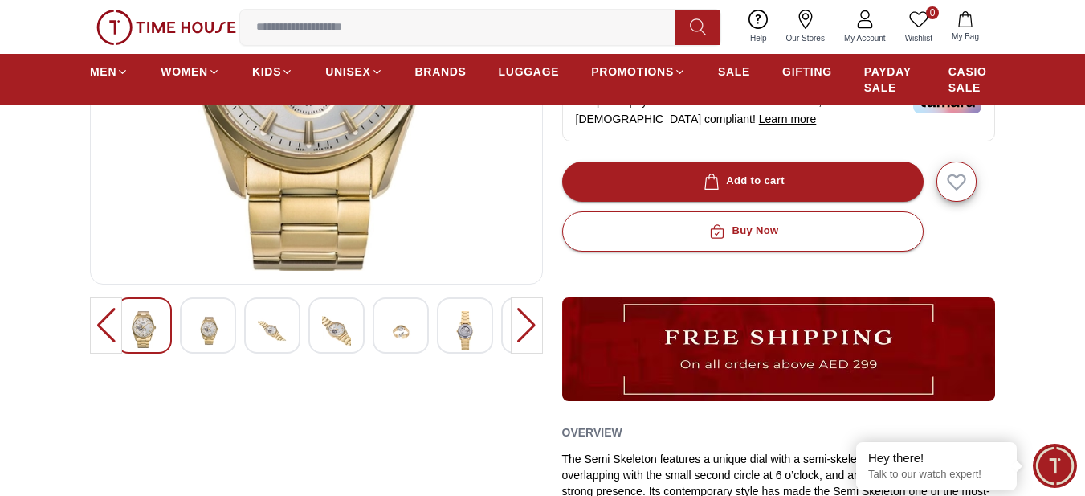
click at [188, 329] on div at bounding box center [208, 325] width 56 height 56
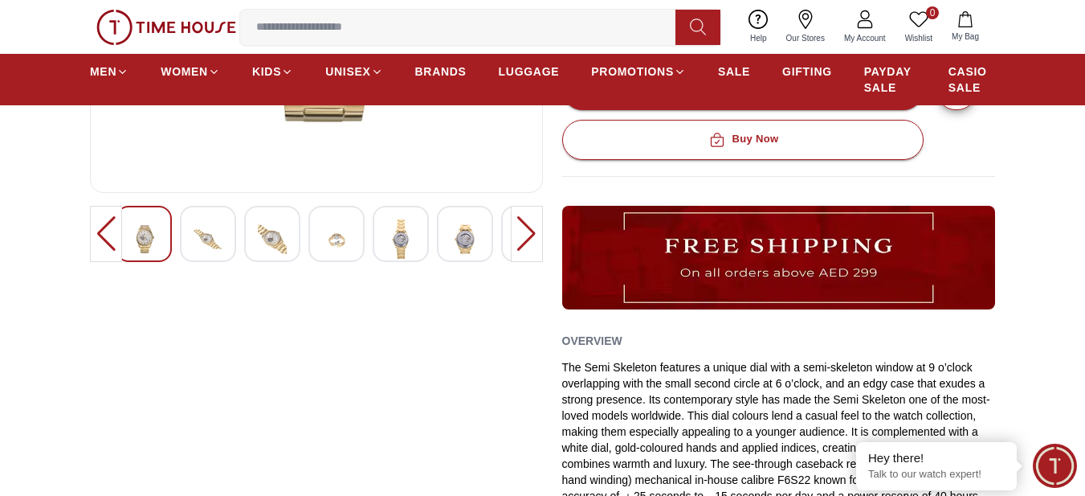
scroll to position [428, 0]
